Goal: Use online tool/utility: Use online tool/utility

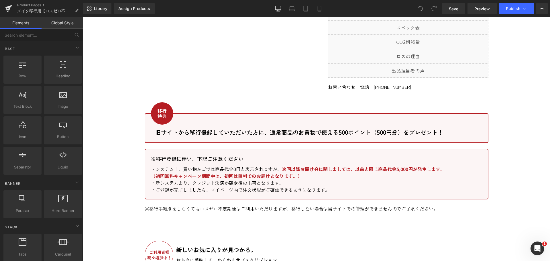
scroll to position [487, 0]
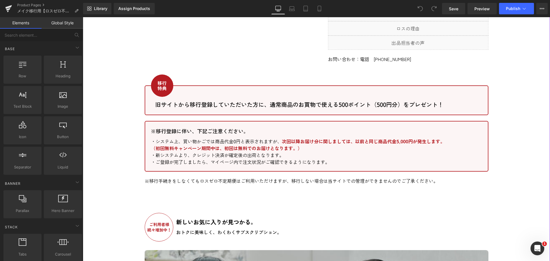
click at [297, 93] on div "Image Row 旧サイトから移行登録していただいた方に、通常商品のお買物で使える500ポイント（500円分）をプレゼント！ Text Block Row …" at bounding box center [316, 100] width 343 height 30
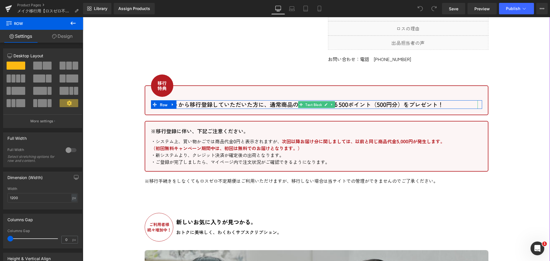
click at [283, 100] on p "旧サイトから移行登録していただいた方に、通常商品のお買物で使える500ポイント（500円分）をプレゼント！" at bounding box center [316, 104] width 322 height 9
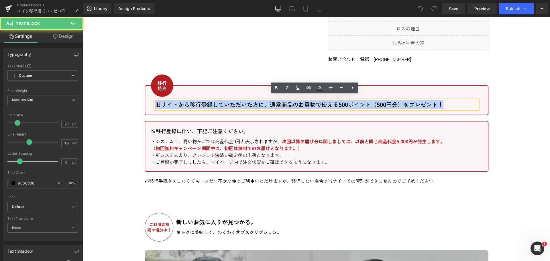
drag, startPoint x: 447, startPoint y: 100, endPoint x: 149, endPoint y: 100, distance: 297.7
click at [151, 100] on div "旧サイトから移行登録していただいた方に、通常商品のお買物で使える500ポイント（500円分）をプレゼント！ Text Block" at bounding box center [316, 104] width 331 height 9
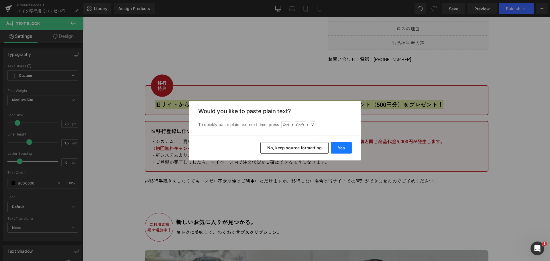
click at [342, 149] on button "Yes" at bounding box center [341, 147] width 21 height 11
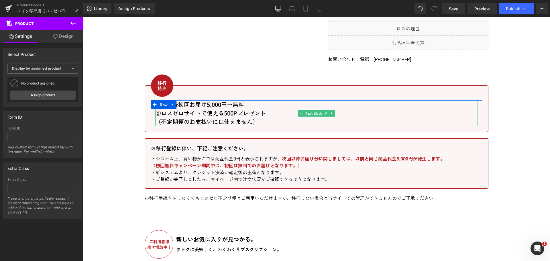
click at [188, 109] on p "②ロスゼロサイトで使える500Pプレゼント" at bounding box center [316, 113] width 322 height 9
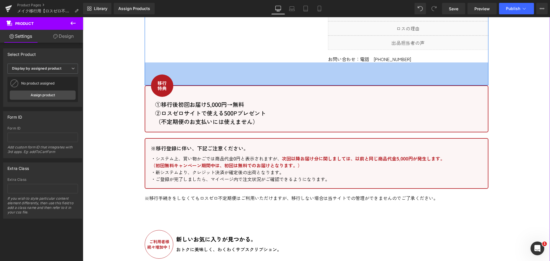
click at [218, 62] on div "80px" at bounding box center [316, 73] width 343 height 23
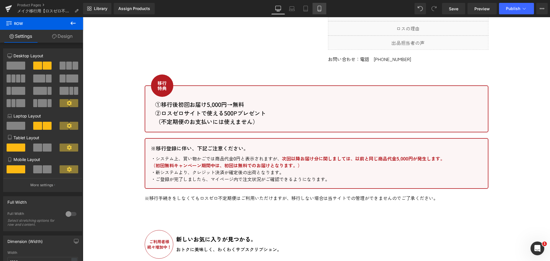
click at [319, 8] on icon at bounding box center [319, 9] width 6 height 6
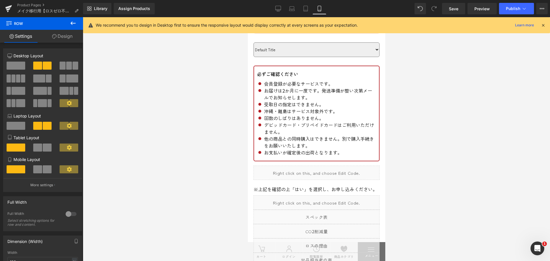
scroll to position [21, 0]
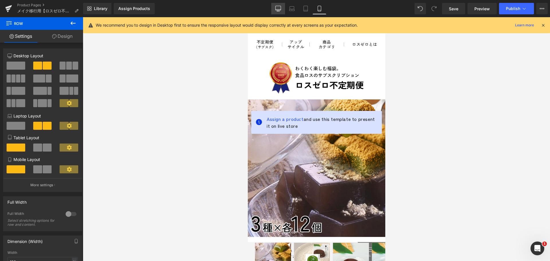
click at [280, 8] on icon at bounding box center [278, 9] width 6 height 6
type input "1200"
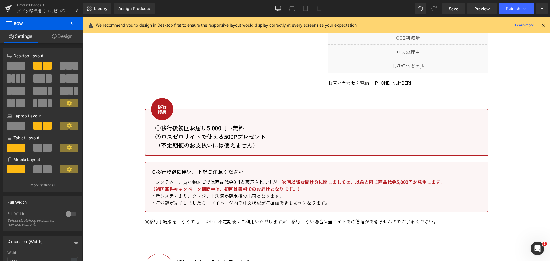
scroll to position [516, 0]
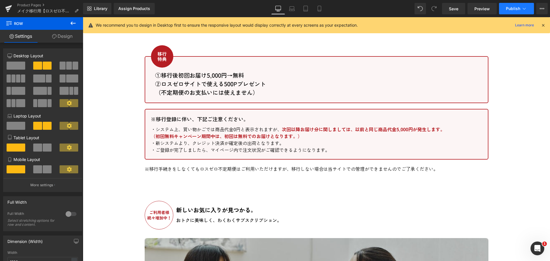
click at [512, 9] on span "Publish" at bounding box center [512, 8] width 14 height 5
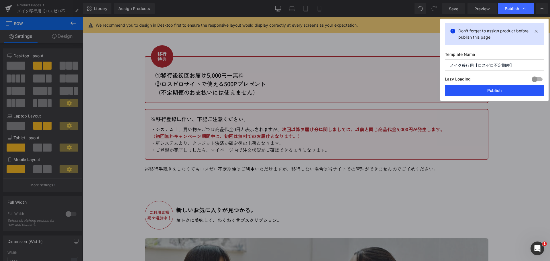
click at [501, 91] on button "Publish" at bounding box center [493, 90] width 99 height 11
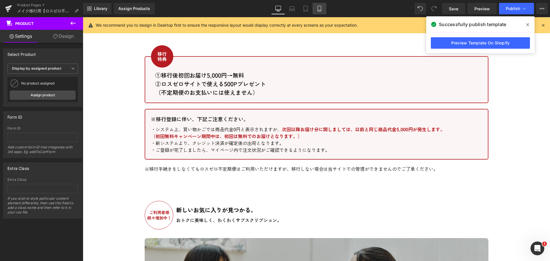
click at [323, 10] on link "Mobile" at bounding box center [319, 8] width 14 height 11
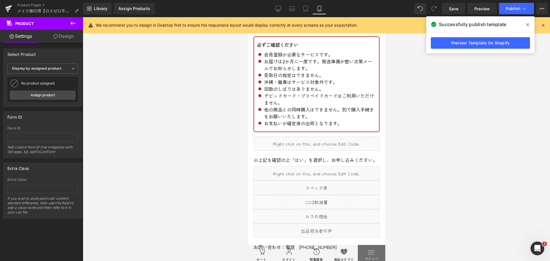
scroll to position [21, 0]
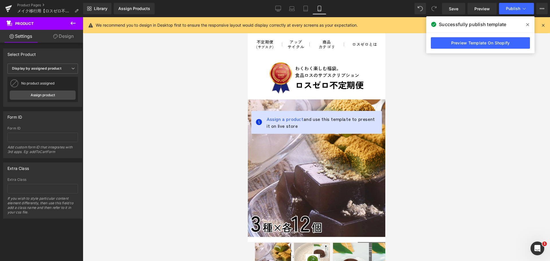
click at [528, 23] on icon at bounding box center [527, 24] width 3 height 3
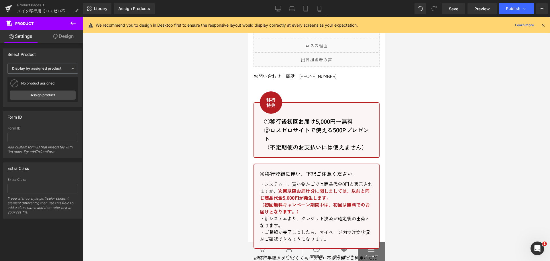
scroll to position [687, 0]
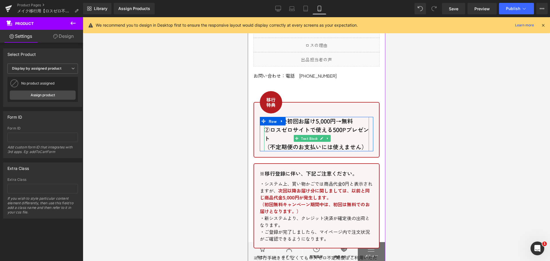
click at [266, 151] on p "（不定期便のお支払いには使えません）" at bounding box center [316, 147] width 105 height 9
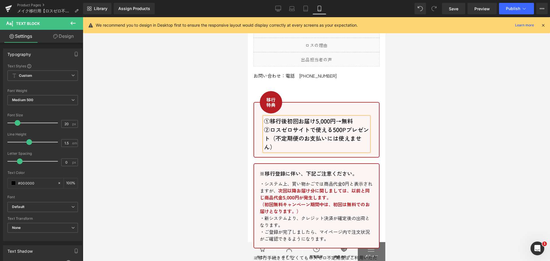
click at [342, 134] on div "Image Row ①移行後初回お届け5,000円→無料 ②ロスゼロサイトで使える500Pプレゼント （不定期便のお支払いには使えません） Text Blo…" at bounding box center [316, 130] width 126 height 56
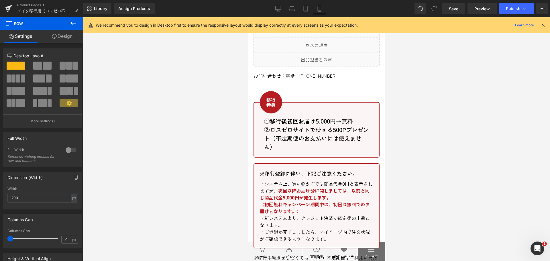
click at [329, 149] on p "②ロスゼロサイトで使える500Pプレゼント （不定期便のお支払いには使えません）" at bounding box center [316, 138] width 105 height 26
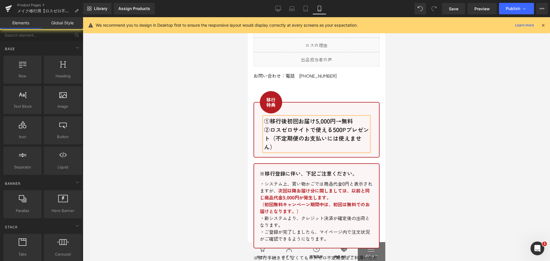
drag, startPoint x: 470, startPoint y: 112, endPoint x: 494, endPoint y: 76, distance: 44.1
click at [470, 112] on div at bounding box center [316, 139] width 467 height 244
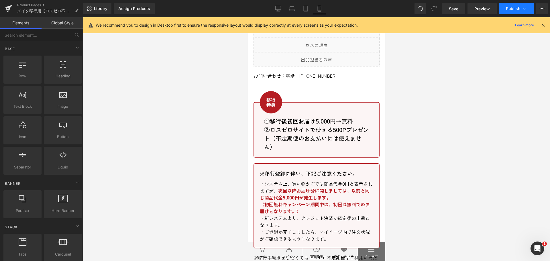
click at [519, 6] on span "Publish" at bounding box center [512, 8] width 14 height 5
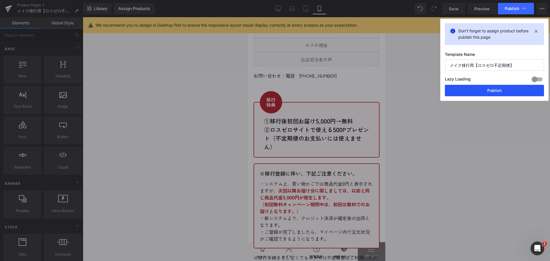
click at [508, 89] on button "Publish" at bounding box center [493, 90] width 99 height 11
